Goal: Transaction & Acquisition: Purchase product/service

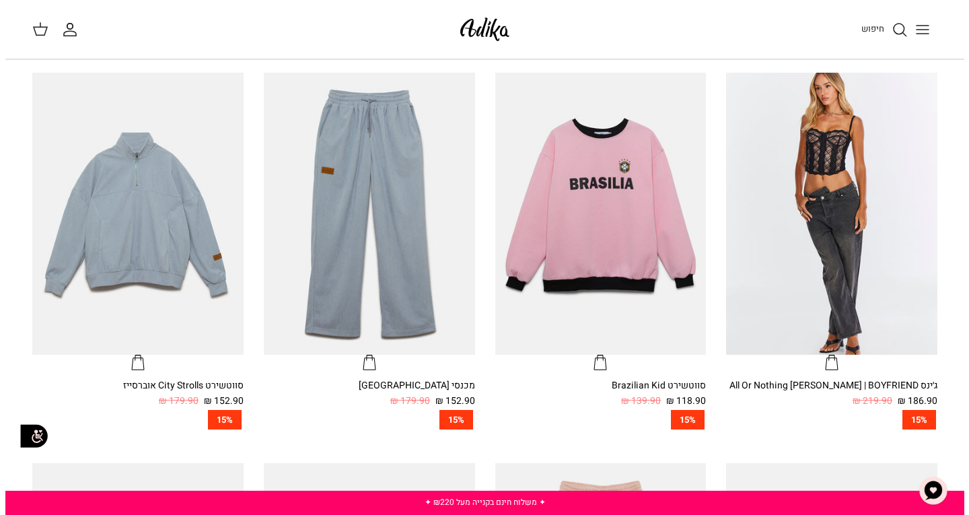
scroll to position [404, 0]
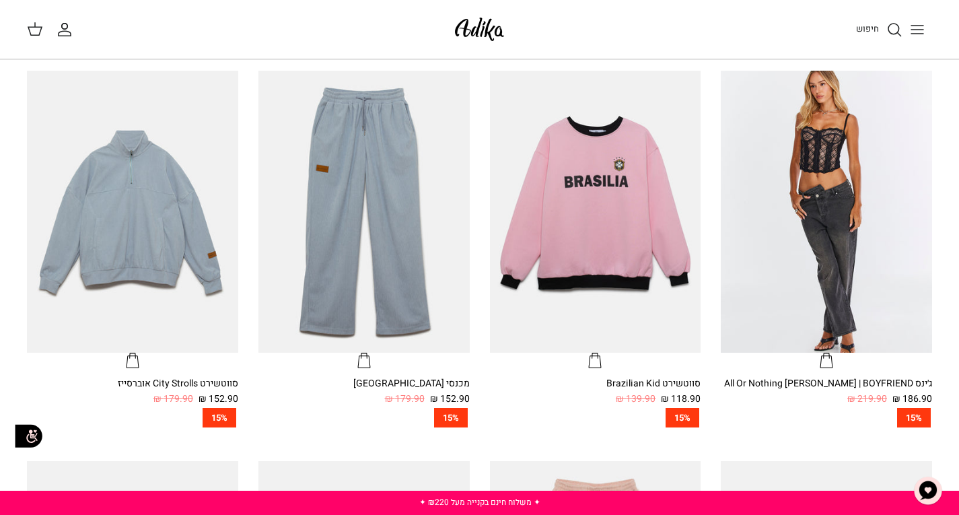
click at [921, 19] on button "Toggle menu" at bounding box center [918, 30] width 30 height 30
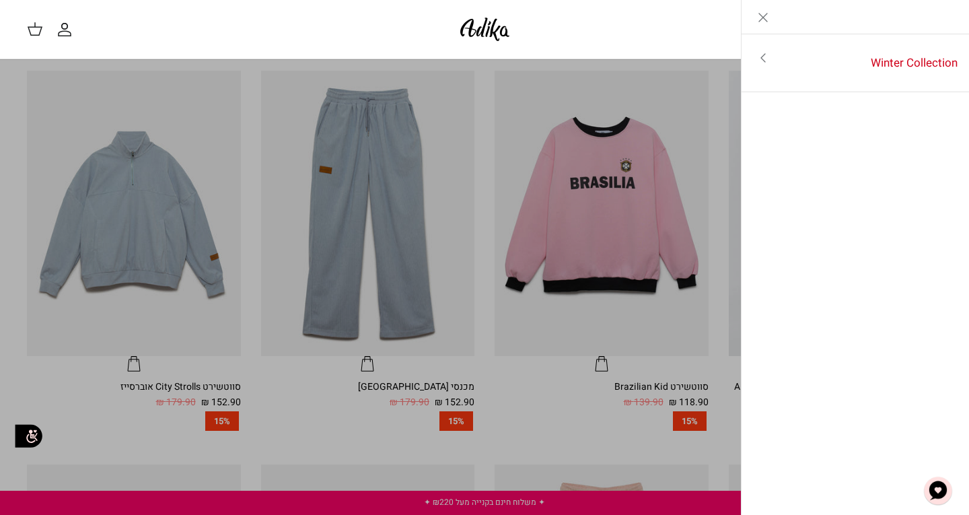
click at [767, 58] on icon "Toggle menu" at bounding box center [763, 58] width 16 height 16
click at [926, 58] on link "לכל הפריטים" at bounding box center [856, 59] width 215 height 34
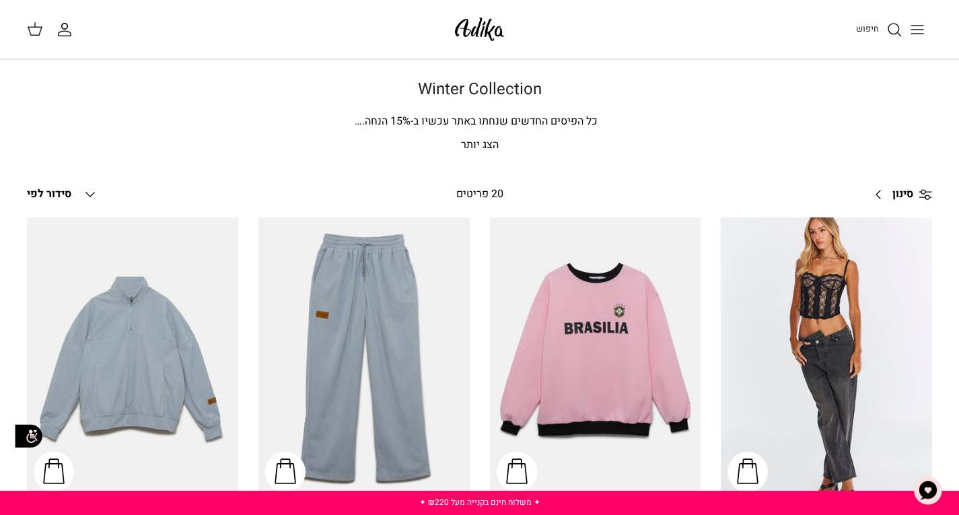
click at [475, 139] on p "הצג יותר" at bounding box center [479, 146] width 905 height 18
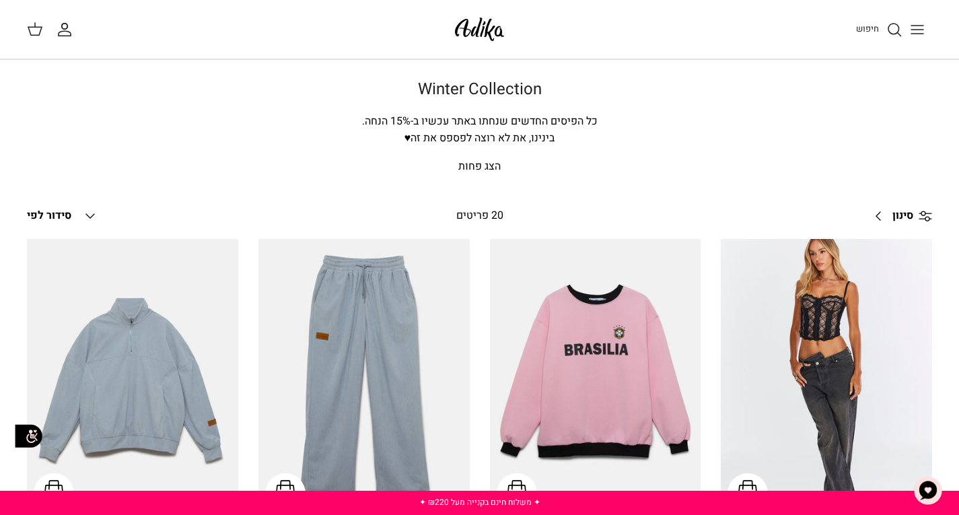
click at [88, 215] on icon "Down" at bounding box center [90, 216] width 16 height 16
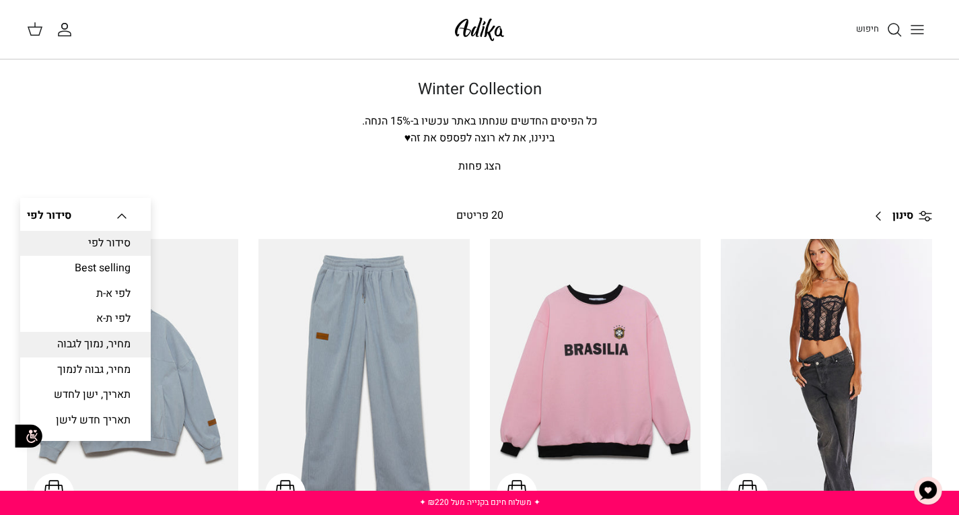
click at [133, 344] on link "מחיר, נמוך לגבוה" at bounding box center [85, 345] width 131 height 26
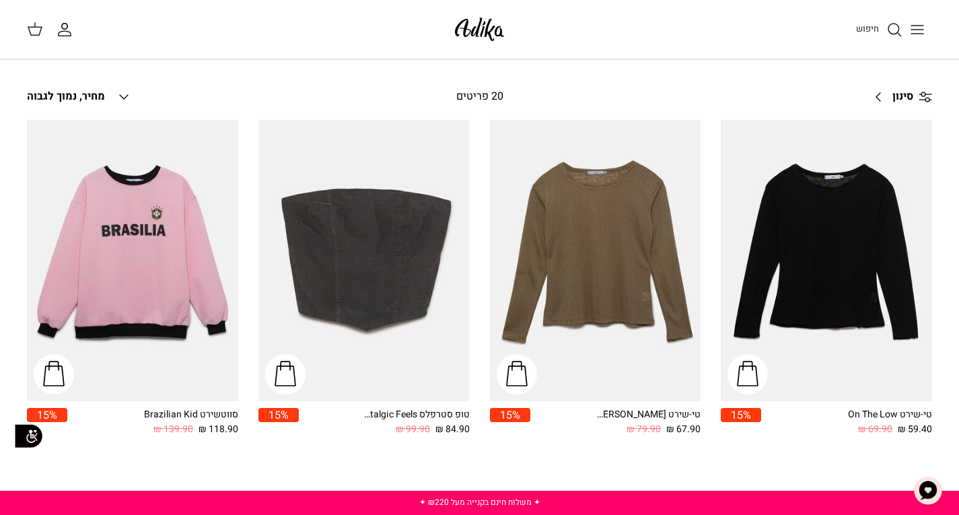
scroll to position [139, 0]
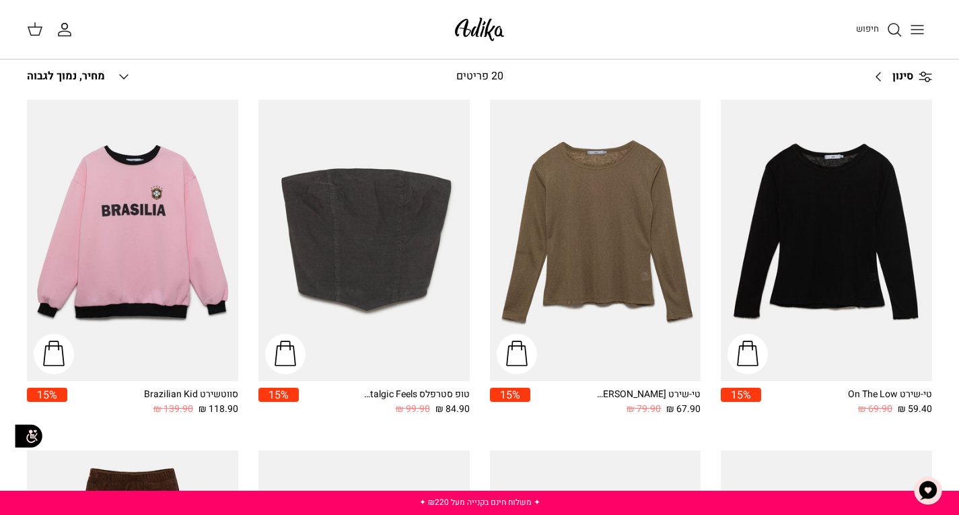
click at [927, 74] on line at bounding box center [925, 74] width 12 height 0
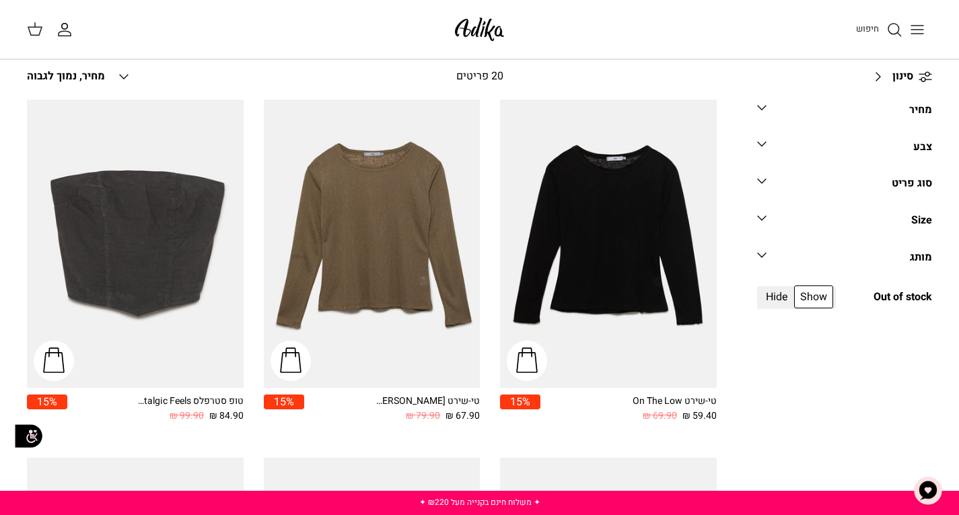
click at [767, 184] on icon "Down" at bounding box center [762, 181] width 16 height 16
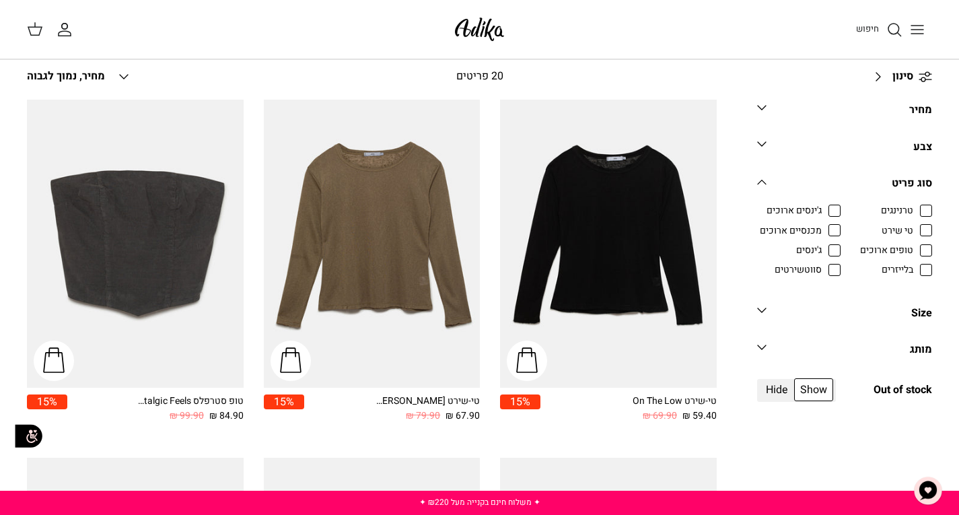
click at [913, 230] on span "טי שירט" at bounding box center [898, 230] width 32 height 13
click at [915, 224] on input "טי שירט" at bounding box center [913, 223] width 1 height 1
checkbox input "true"
radio input "true"
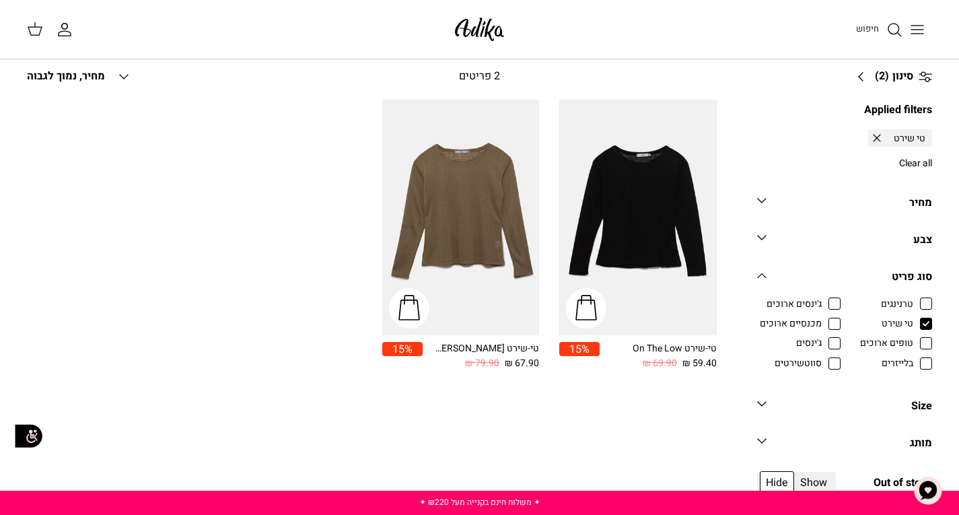
scroll to position [341, 0]
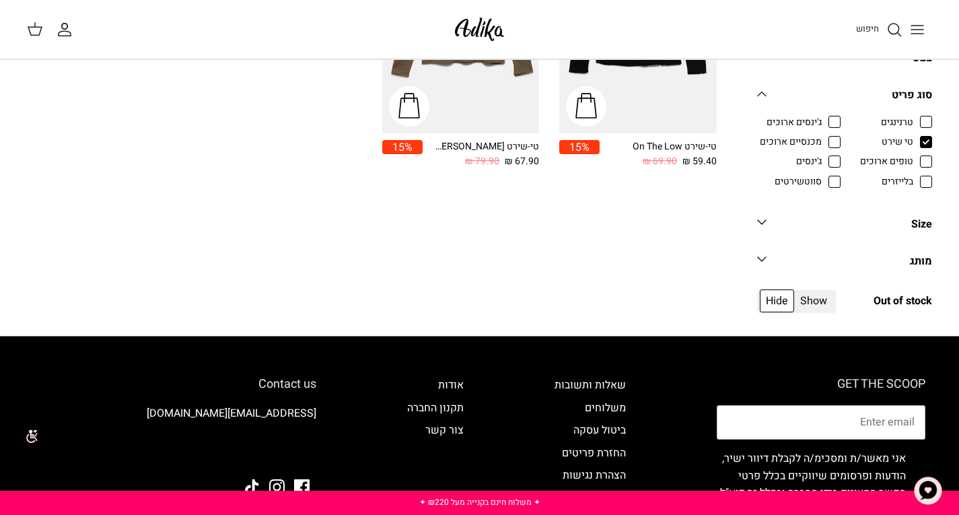
click at [764, 223] on icon "Down" at bounding box center [762, 222] width 16 height 16
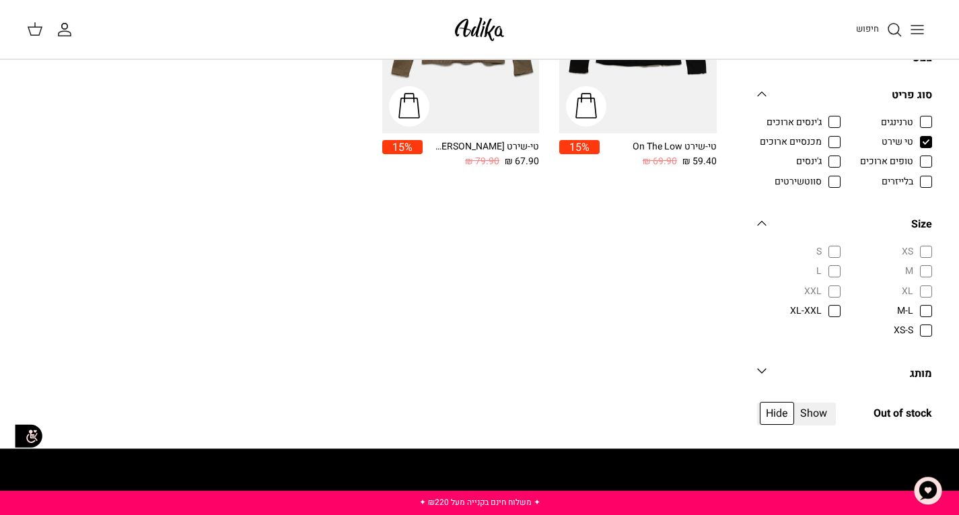
click at [822, 308] on span "XL-[PERSON_NAME]" at bounding box center [806, 310] width 32 height 13
click at [823, 305] on input "XL-[PERSON_NAME]" at bounding box center [822, 304] width 1 height 1
checkbox input "true"
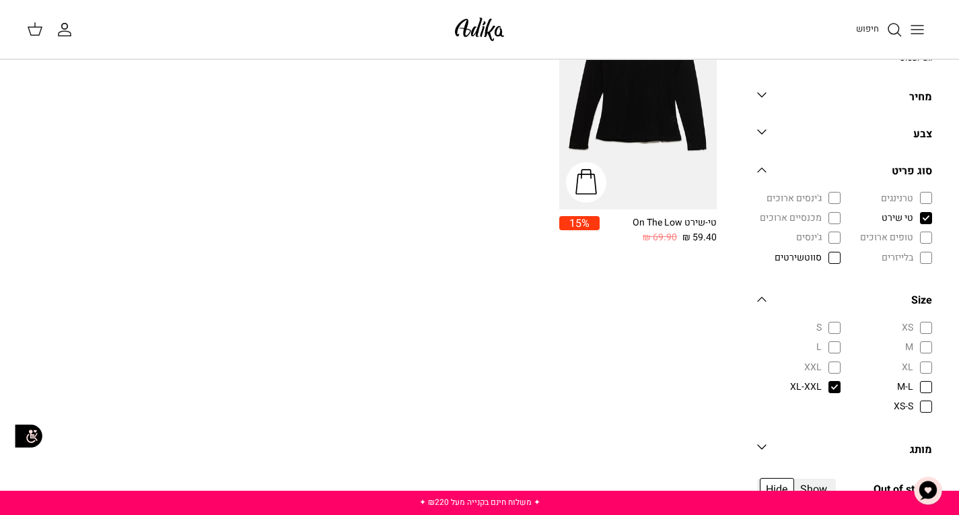
scroll to position [139, 0]
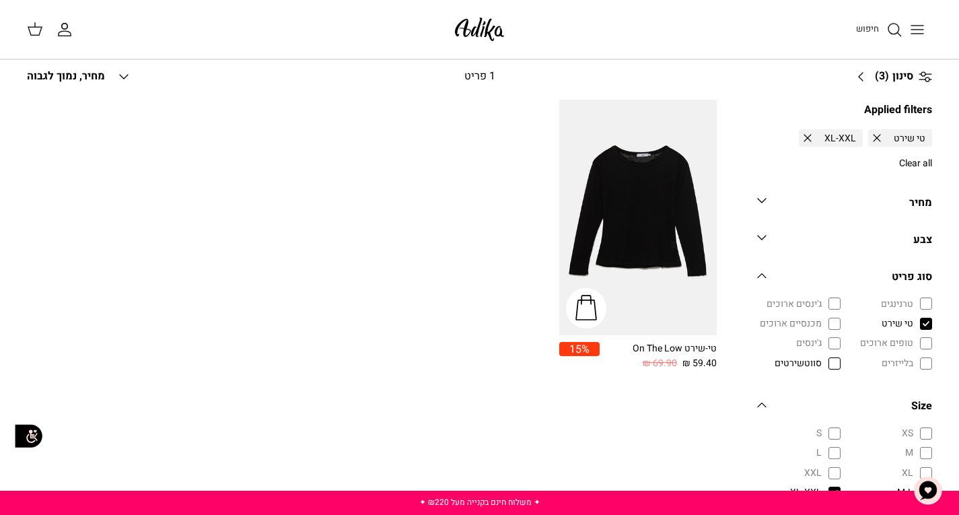
click at [641, 199] on img "טי-שירט On The Low" at bounding box center [638, 218] width 158 height 236
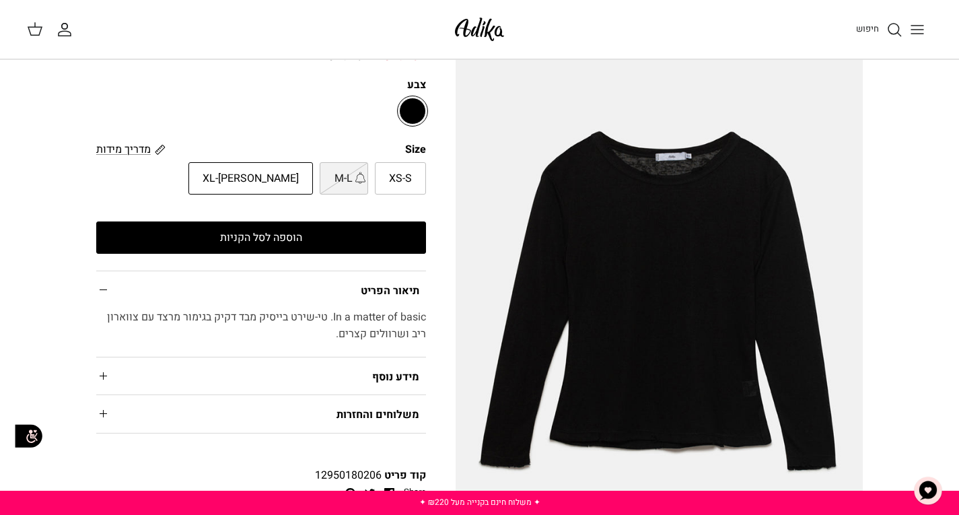
scroll to position [67, 0]
